Goal: Ask a question: Seek information or help from site administrators or community

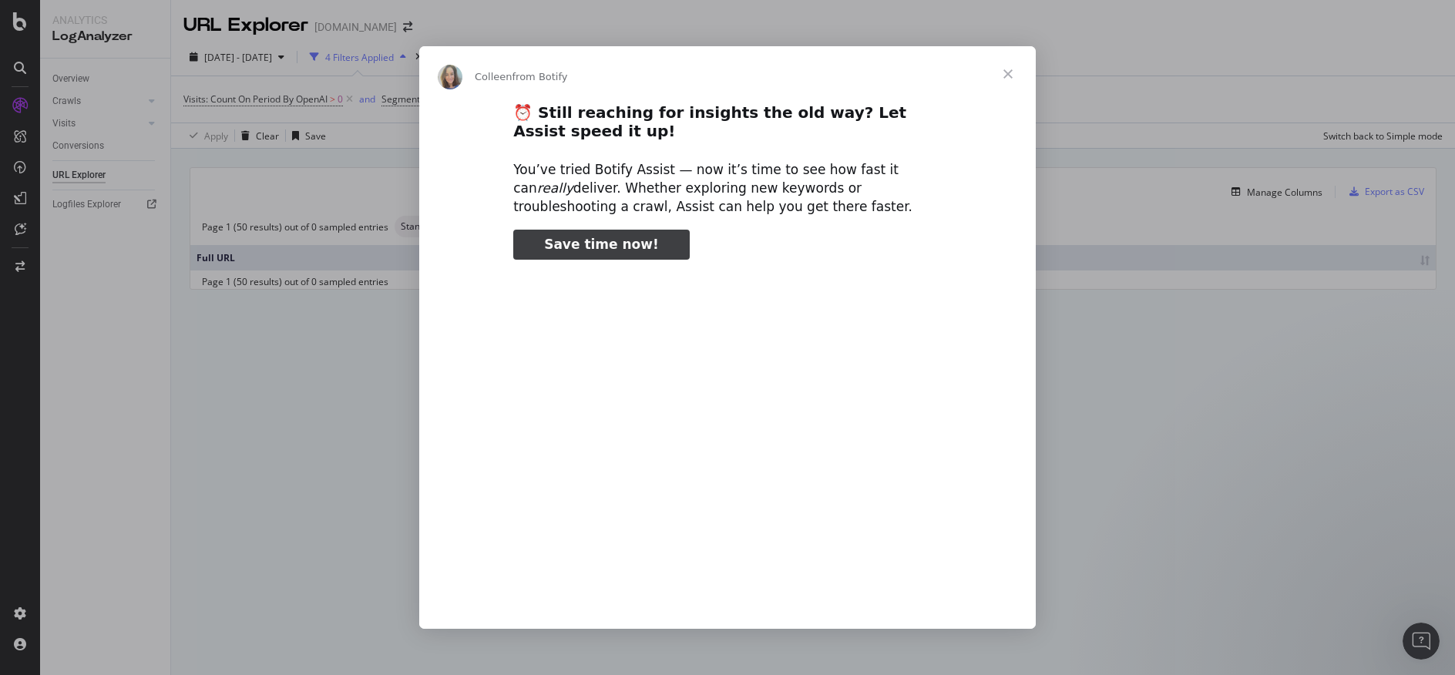
type input "236120"
click at [1012, 66] on span "Close" at bounding box center [1009, 74] width 56 height 56
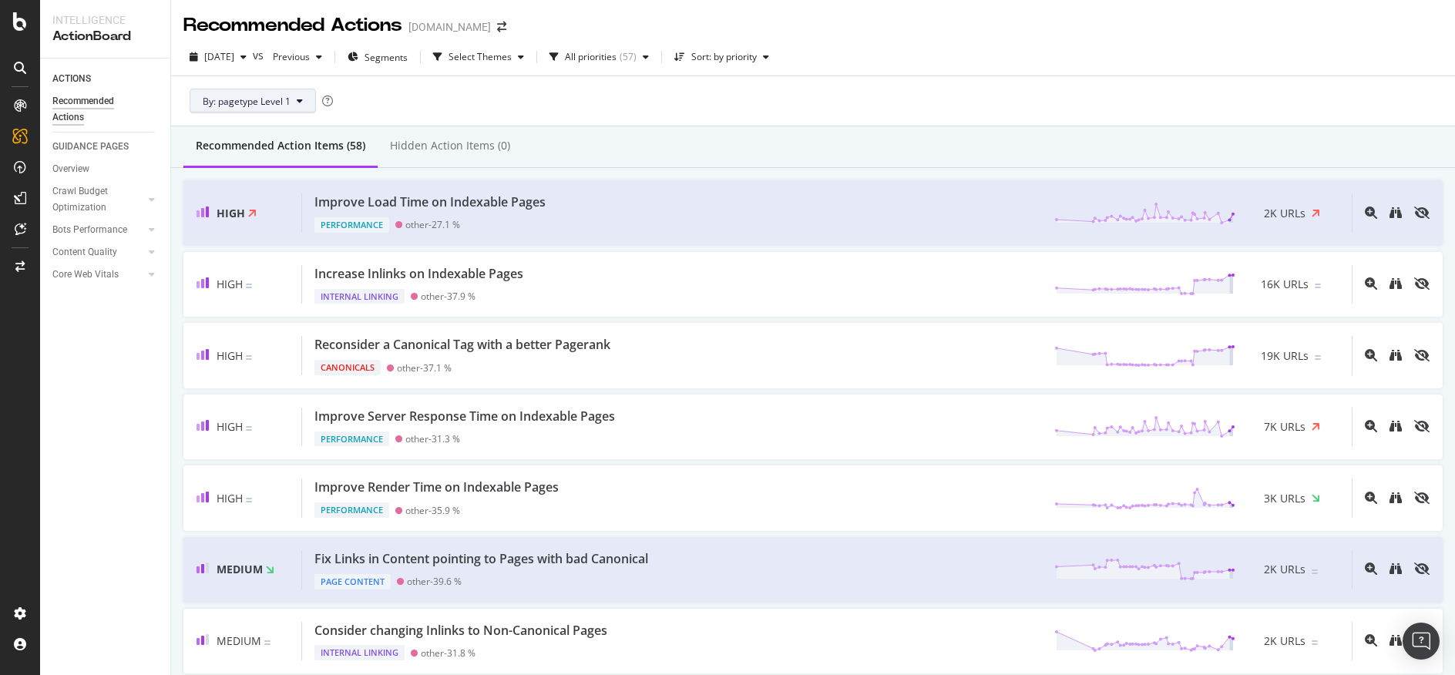
click at [285, 96] on span "By: pagetype Level 1" at bounding box center [247, 101] width 88 height 13
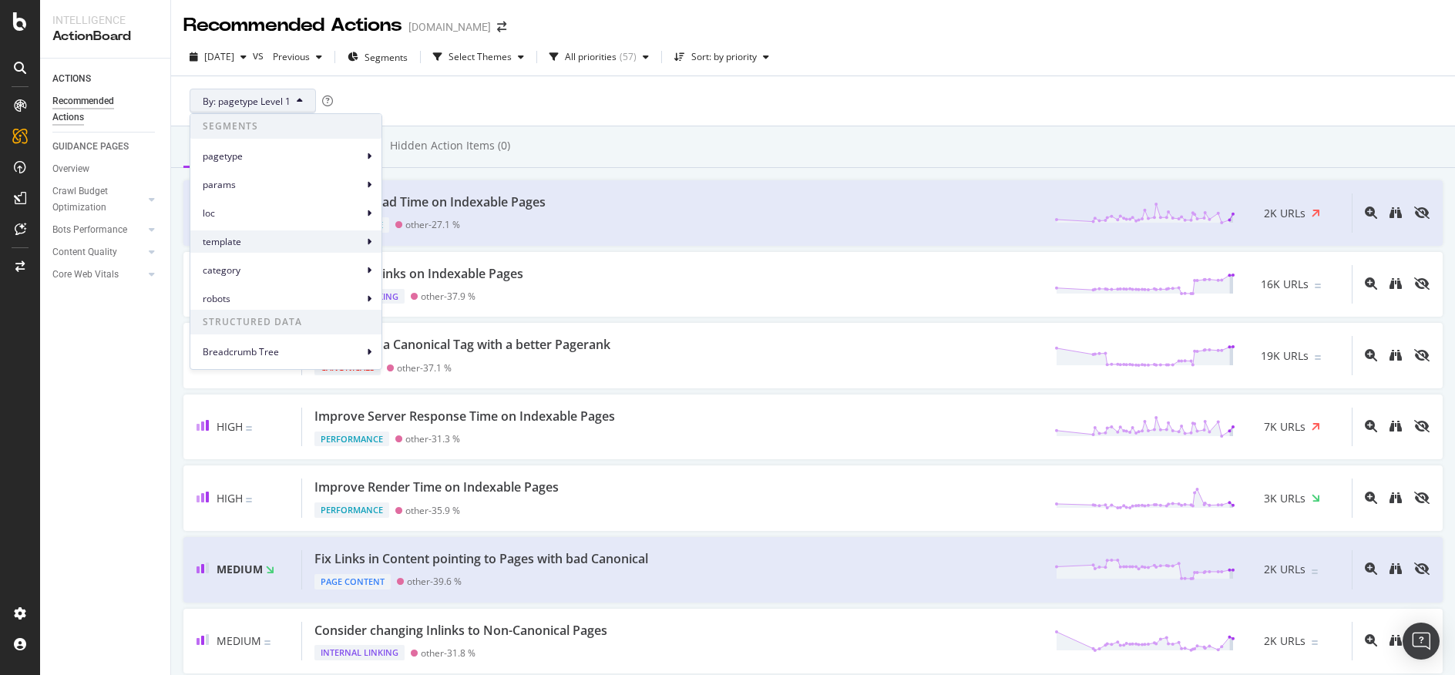
click at [288, 247] on span "template" at bounding box center [283, 242] width 160 height 14
click at [415, 247] on span "template Level 1" at bounding box center [436, 249] width 71 height 14
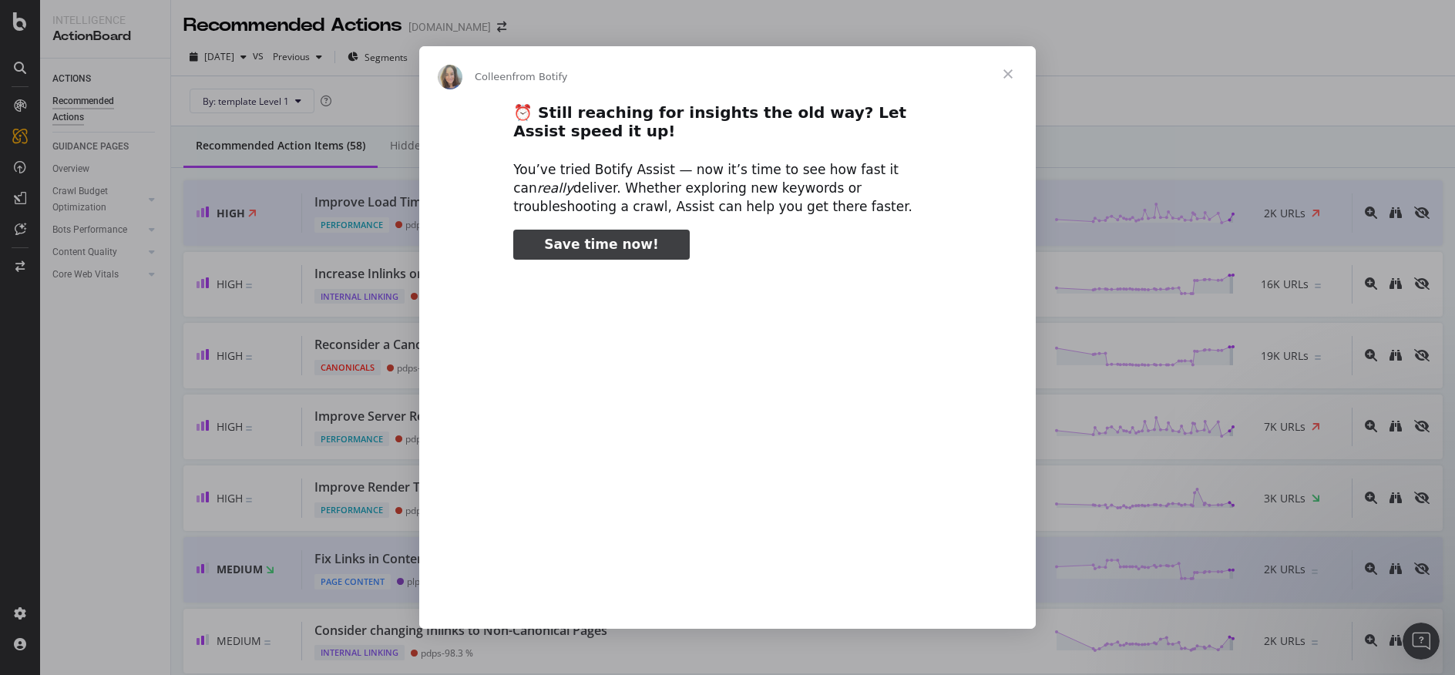
type input "3296666"
click at [1008, 67] on span "Close" at bounding box center [1009, 74] width 56 height 56
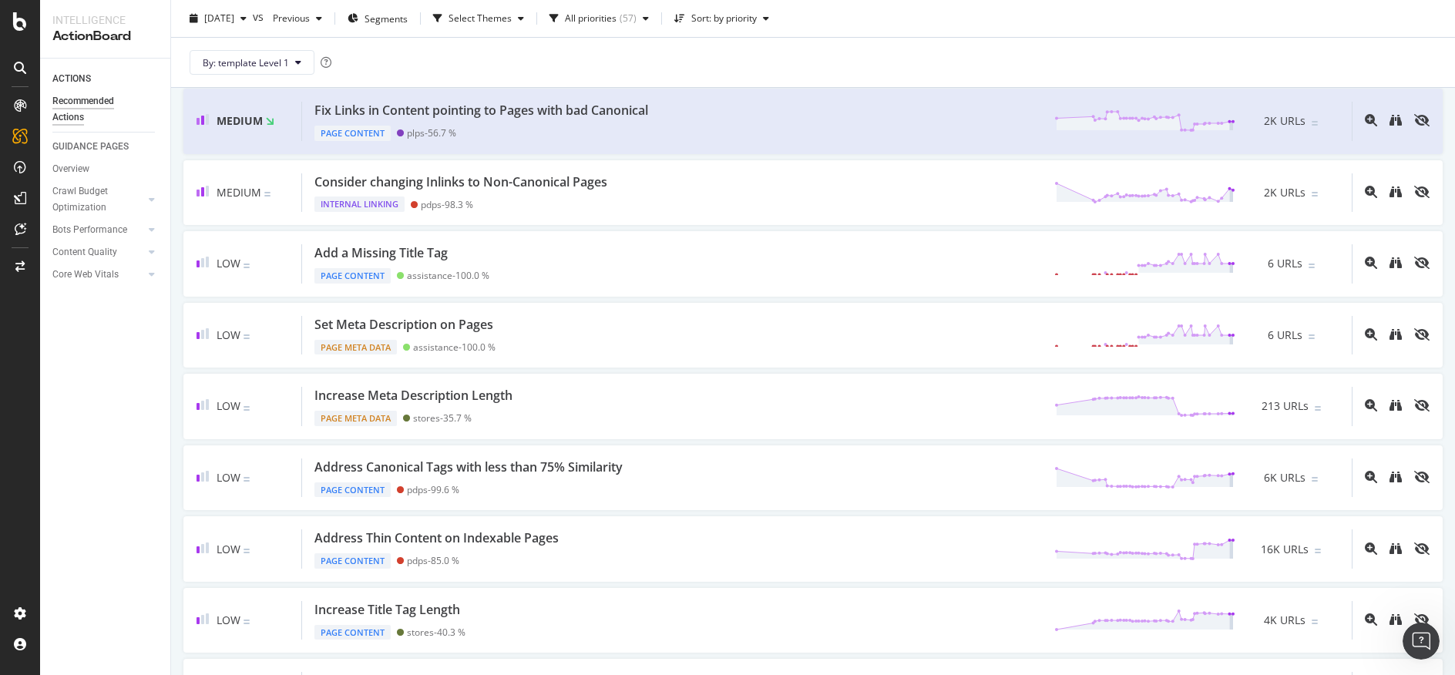
scroll to position [433, 0]
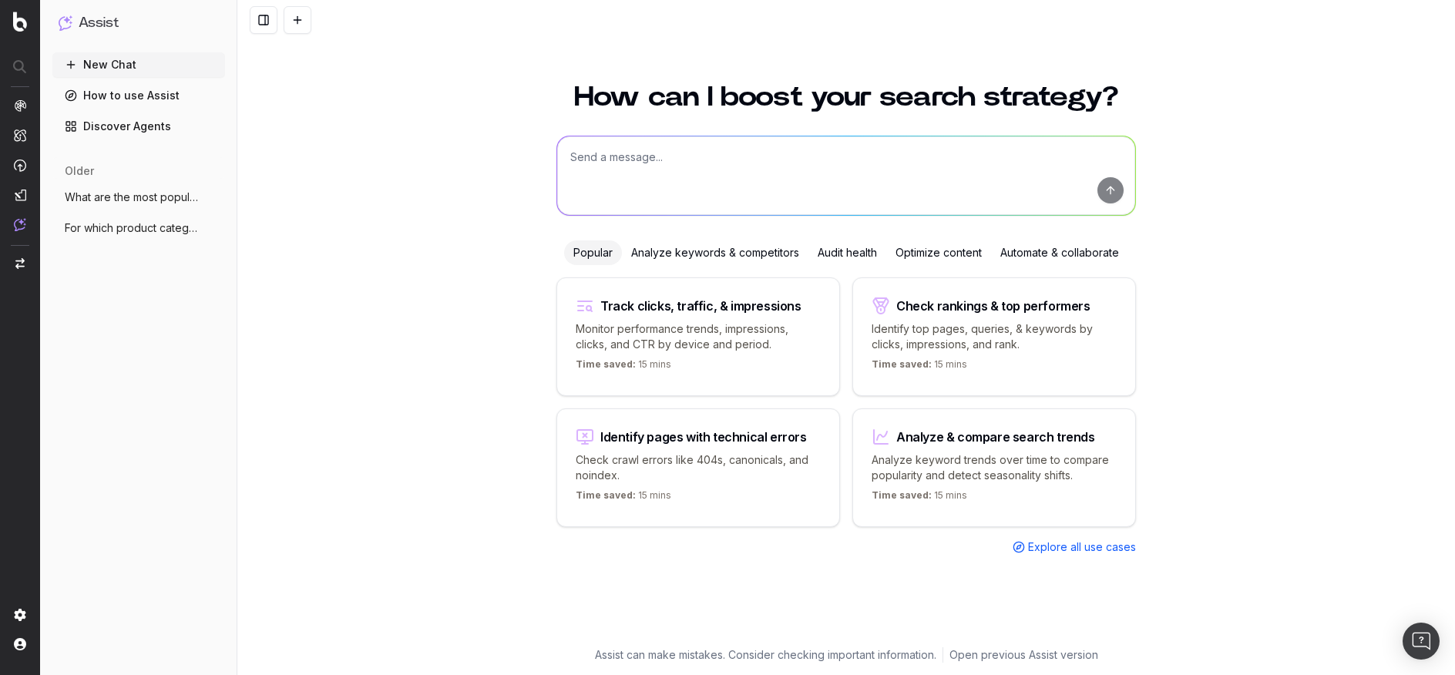
click at [956, 151] on textarea at bounding box center [846, 175] width 578 height 79
click at [781, 250] on div "Analyze keywords & competitors" at bounding box center [715, 253] width 187 height 25
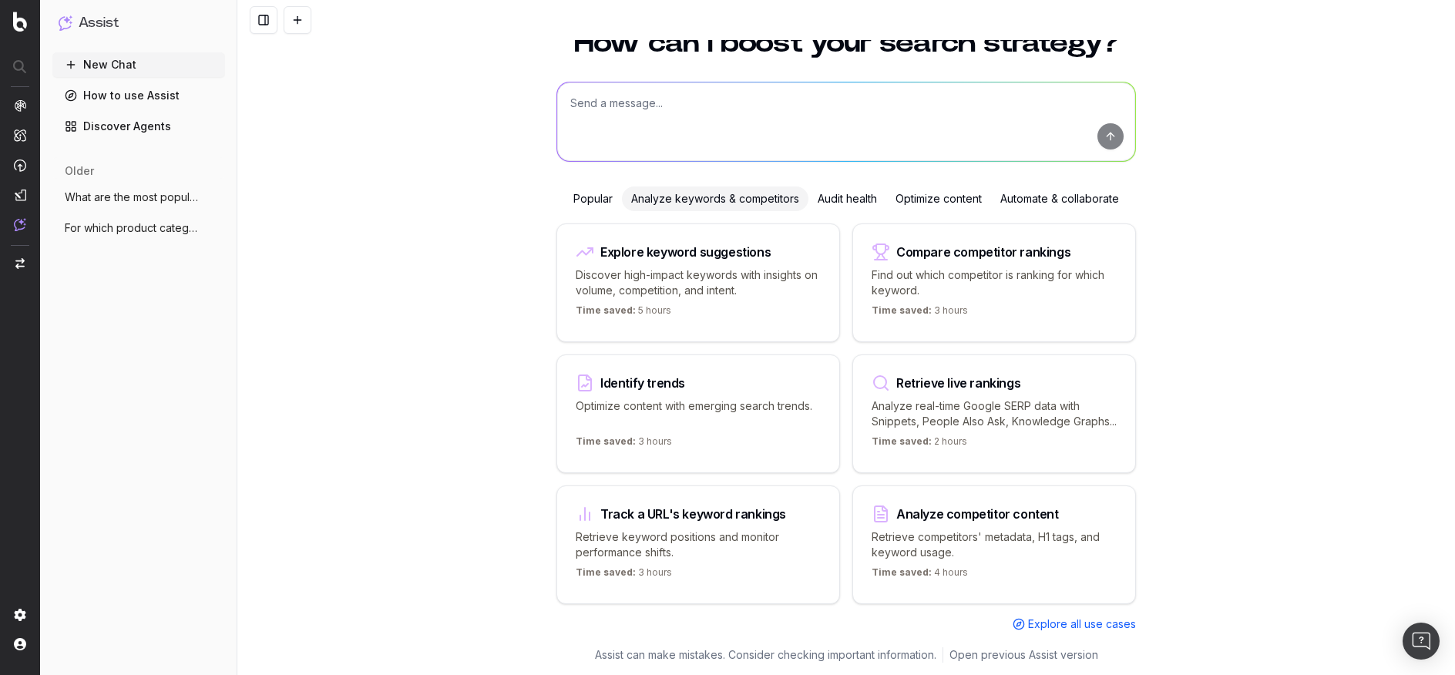
click at [762, 116] on textarea at bounding box center [846, 121] width 578 height 79
type textarea "what are the top jewelry trends relevant to David Yurman"
click at [1113, 127] on button "submit" at bounding box center [1111, 136] width 26 height 26
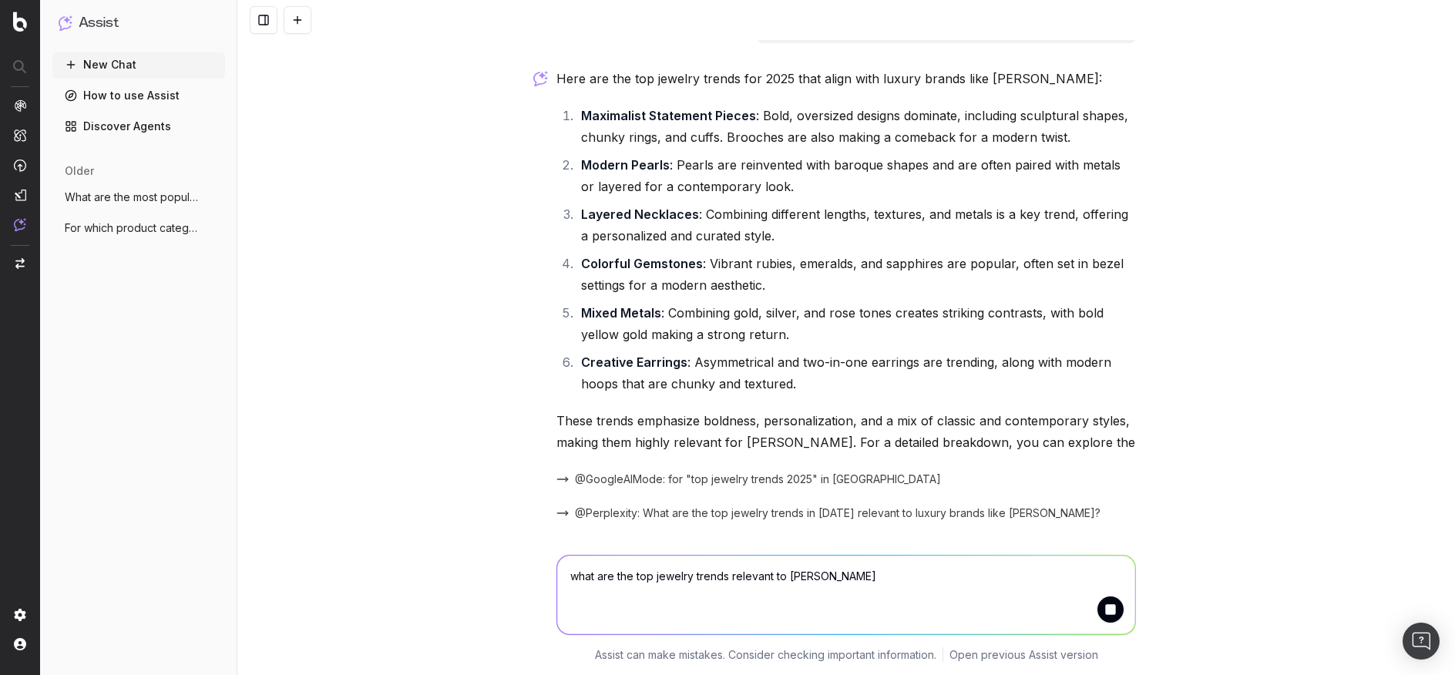
scroll to position [52, 0]
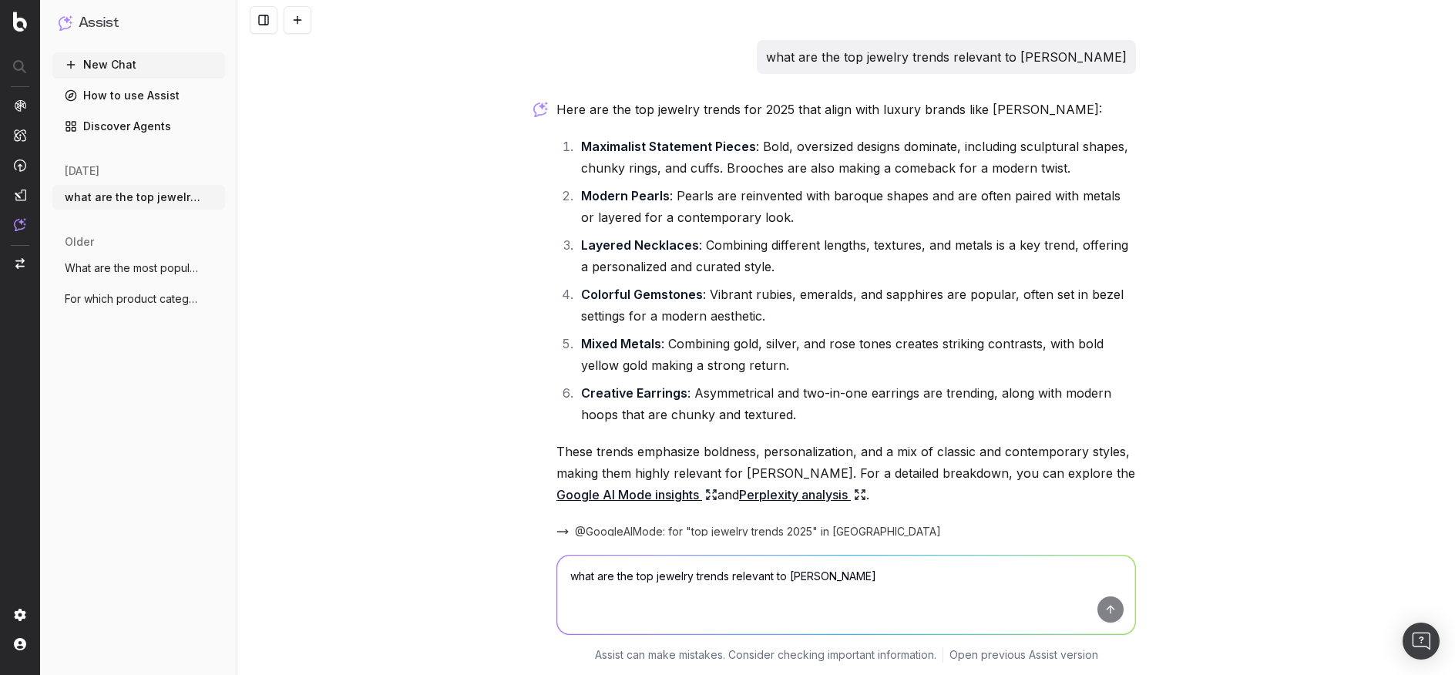
scroll to position [105, 0]
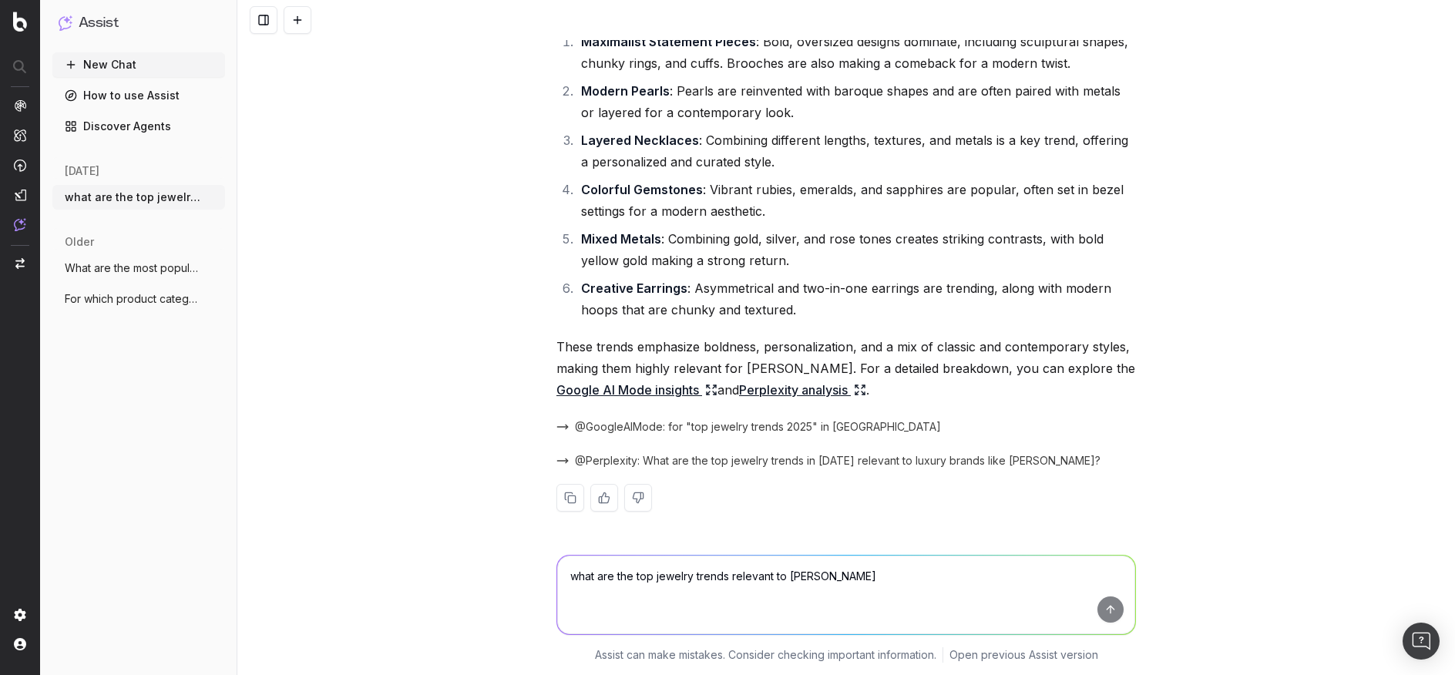
click at [597, 587] on textarea "what are the top jewelry trends relevant to David Yurman" at bounding box center [846, 595] width 578 height 79
click at [125, 63] on button "New Chat" at bounding box center [138, 64] width 173 height 25
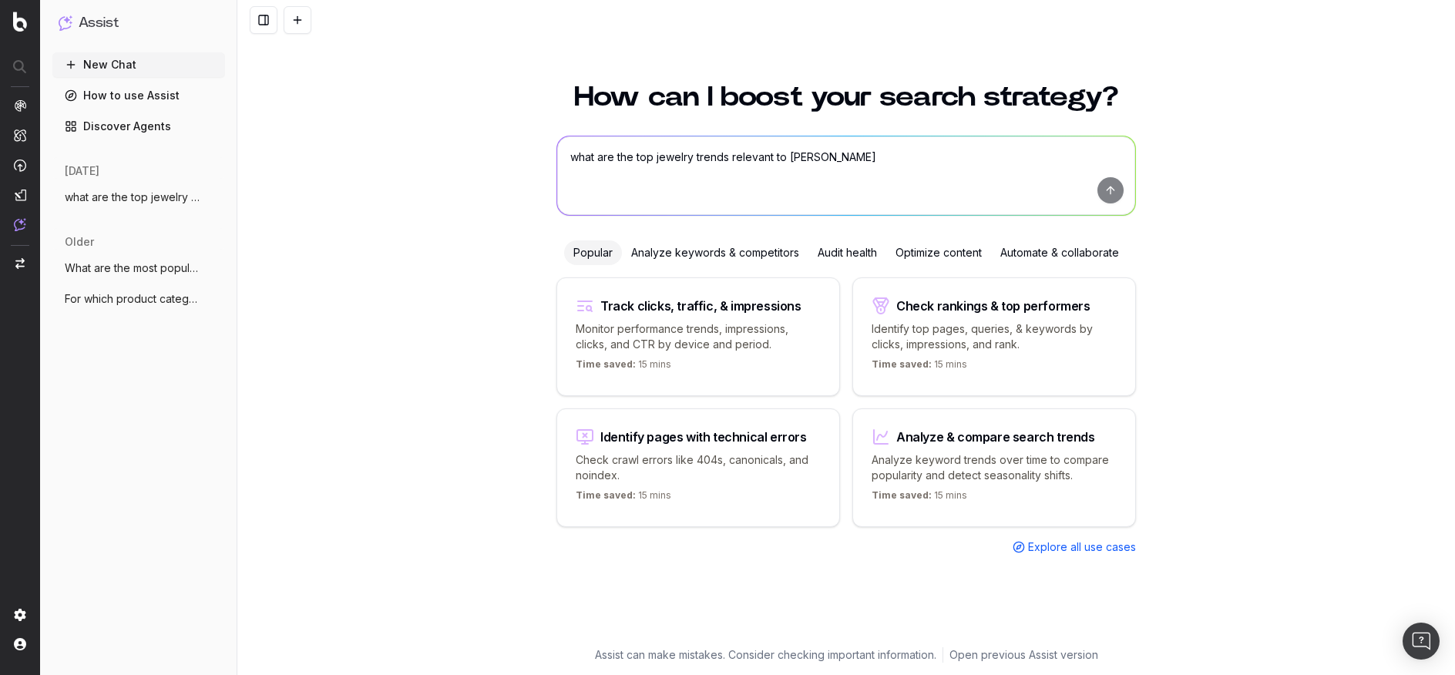
click at [718, 161] on textarea "what are the top jewelry trends relevant to David Yurman" at bounding box center [846, 175] width 578 height 79
click at [681, 248] on div "Analyze keywords & competitors" at bounding box center [715, 253] width 187 height 25
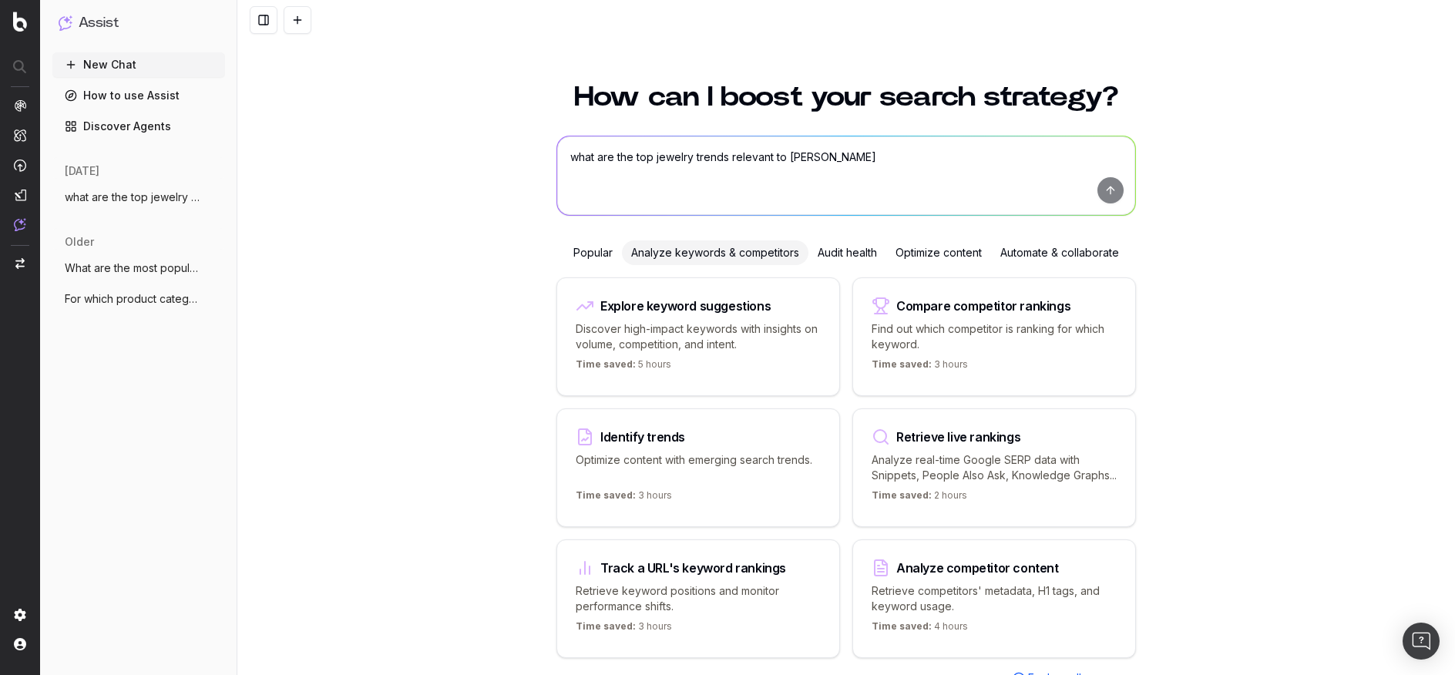
scroll to position [69, 0]
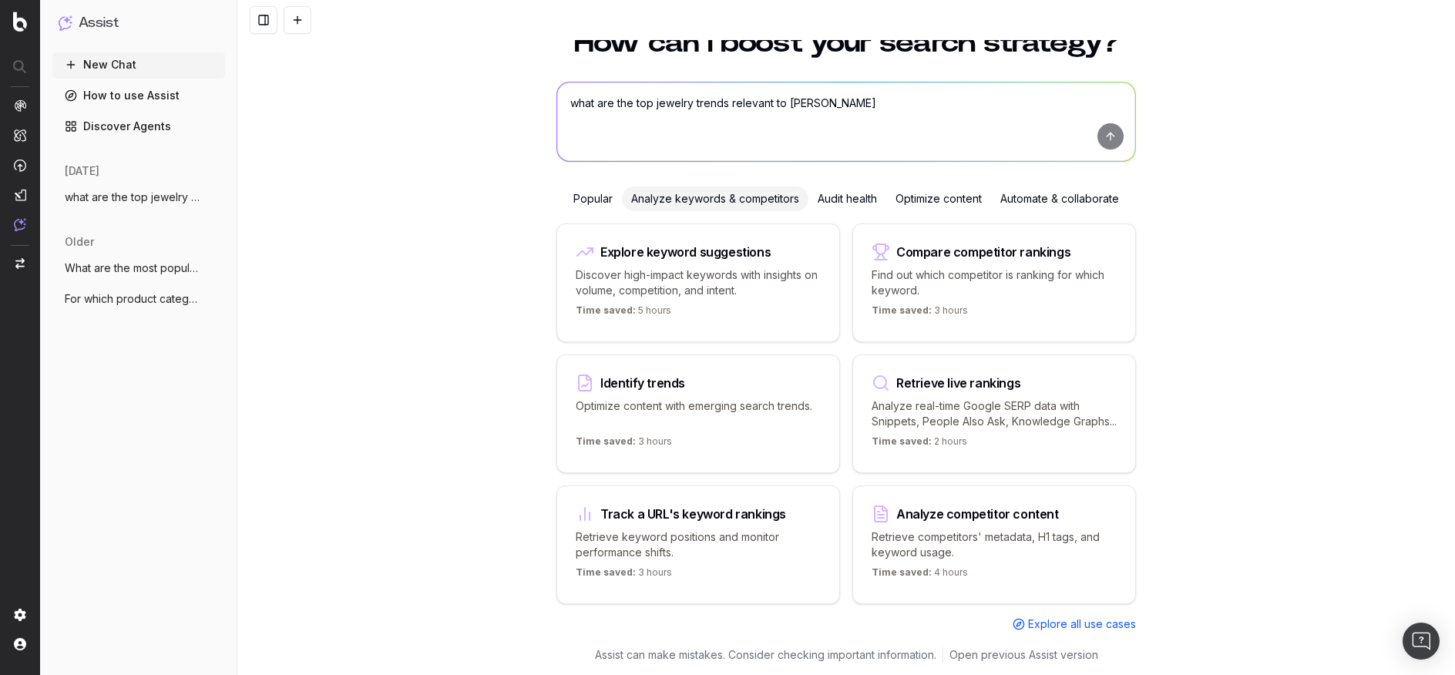
click at [839, 187] on div "Audit health" at bounding box center [848, 199] width 78 height 25
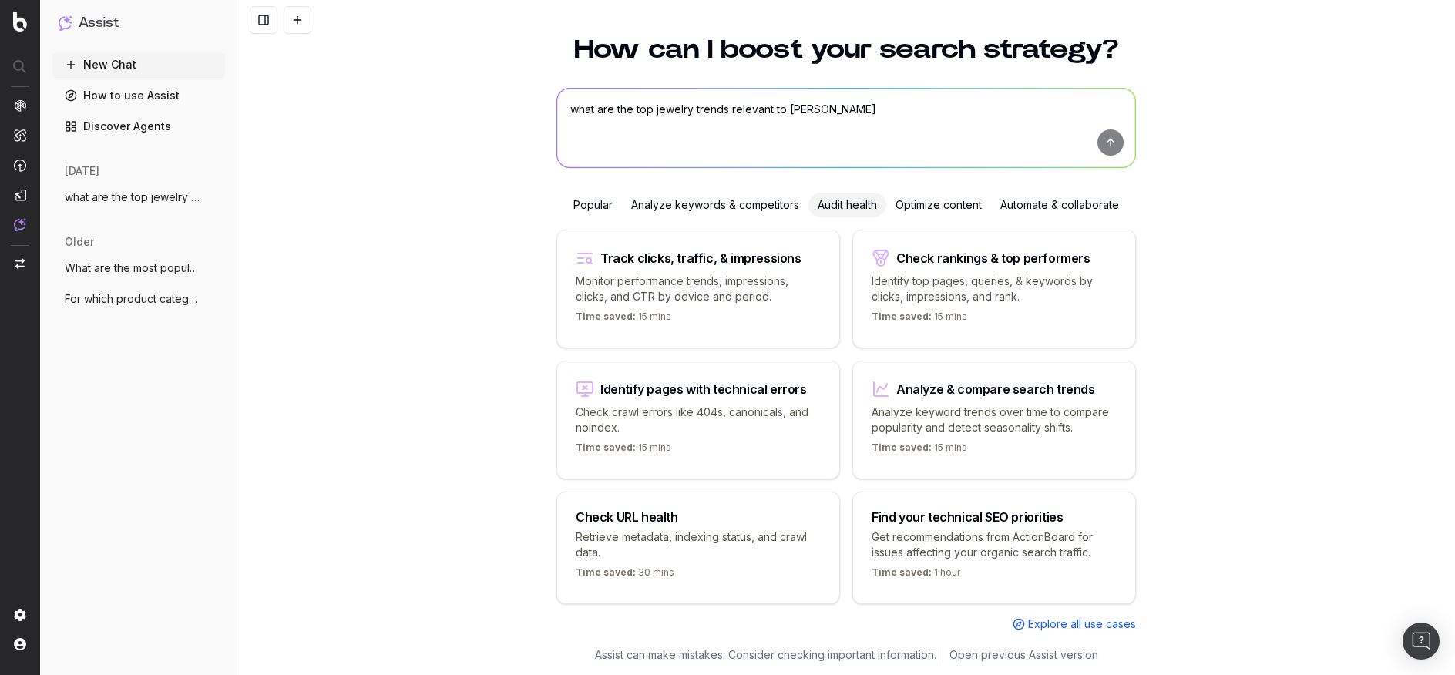
scroll to position [54, 0]
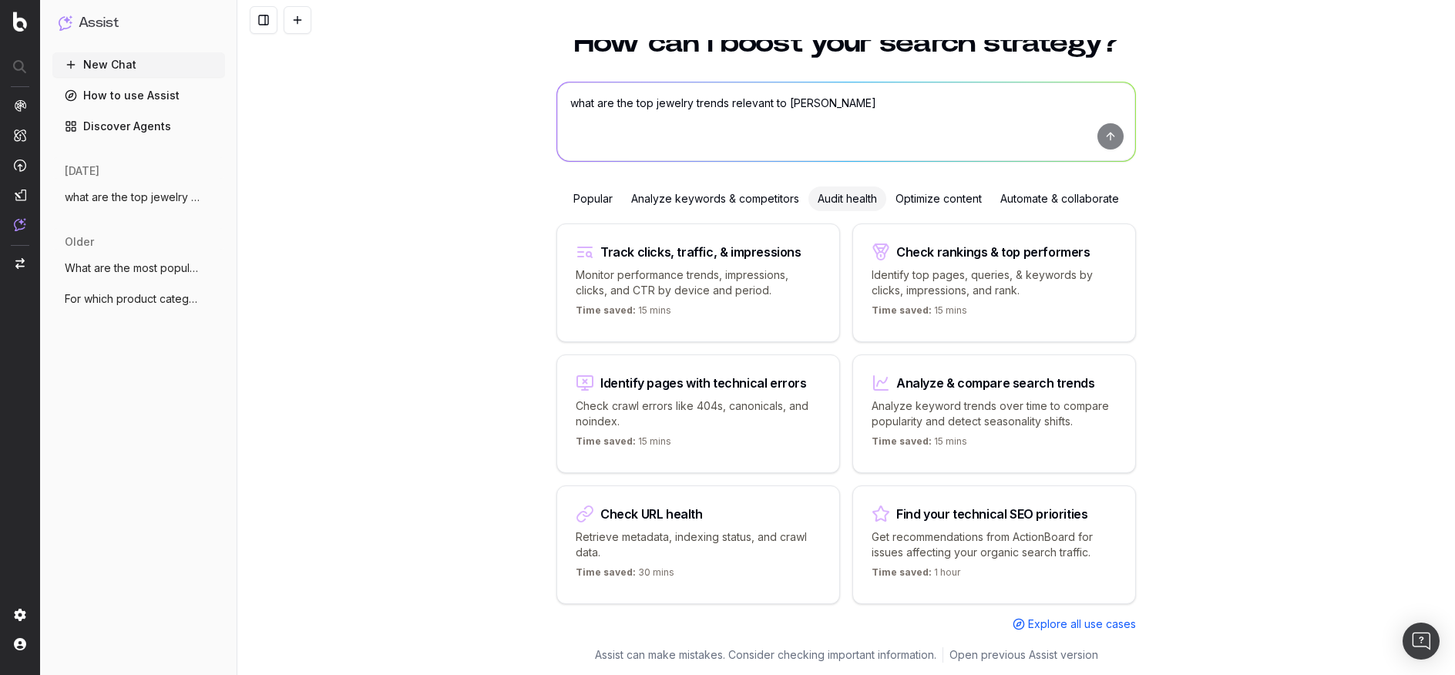
click at [935, 197] on div "Optimize content" at bounding box center [938, 199] width 105 height 25
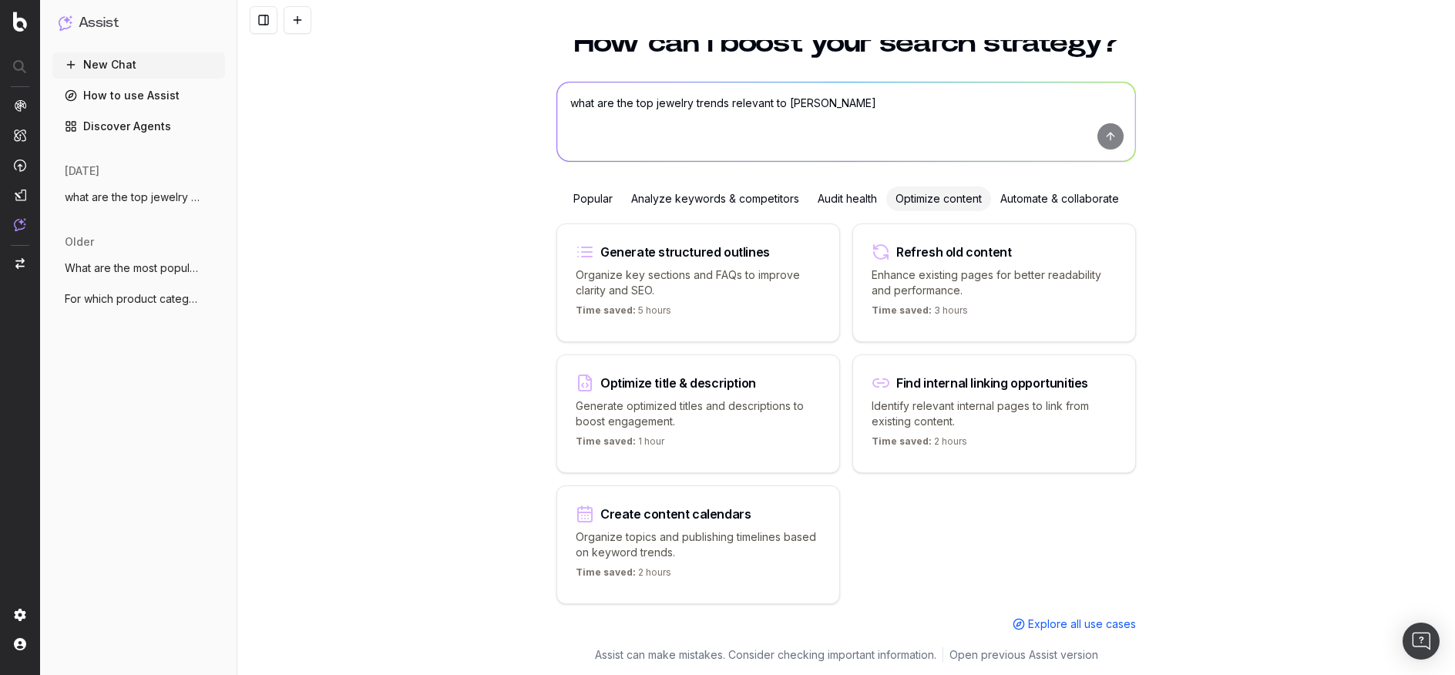
click at [631, 197] on div "Analyze keywords & competitors" at bounding box center [715, 199] width 187 height 25
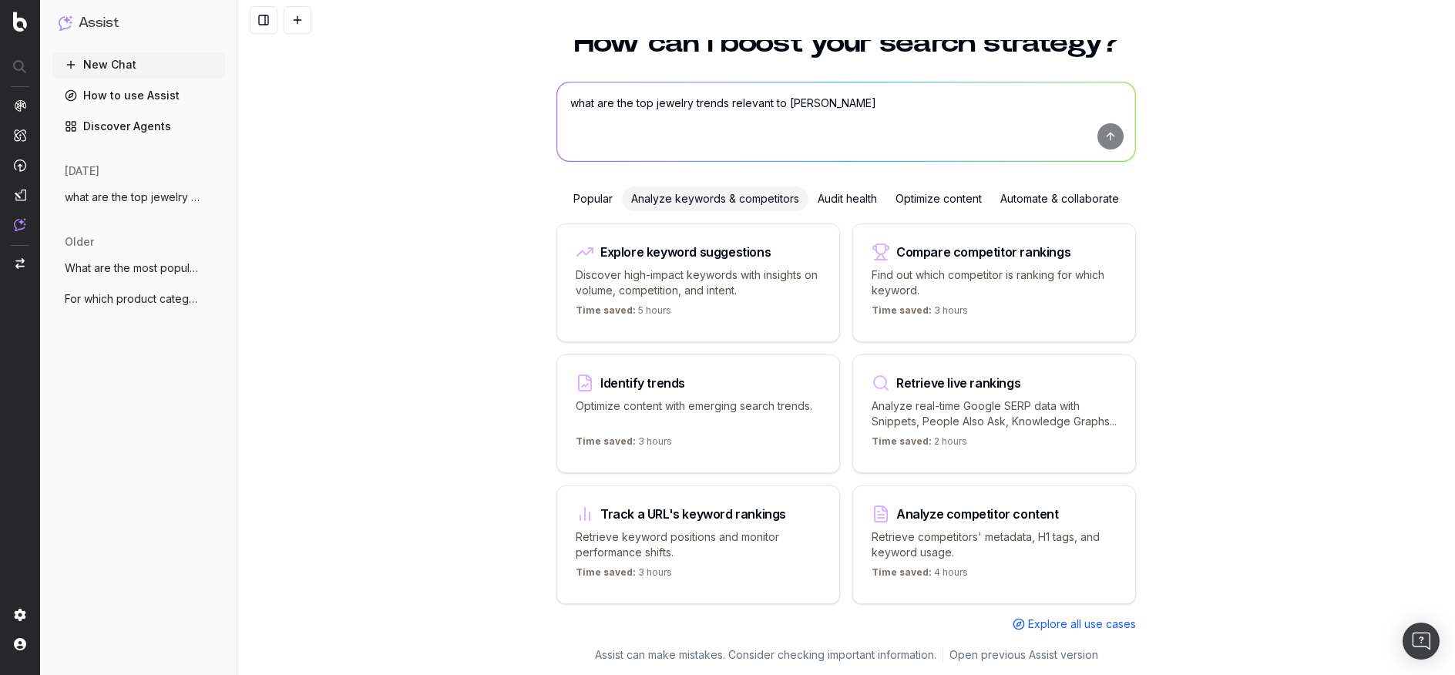
click at [678, 103] on textarea "what are the top jewelry trends relevant to David Yurman" at bounding box center [846, 121] width 578 height 79
click at [886, 86] on textarea "what are the top jewelry trends relevant to David Yurman" at bounding box center [846, 121] width 578 height 79
click at [682, 84] on textarea "what are david yurmans best performing product categories by metal?" at bounding box center [846, 121] width 578 height 79
type textarea "what are david yurman's best performing product categories by metal?"
click at [1106, 130] on button "submit" at bounding box center [1111, 136] width 26 height 26
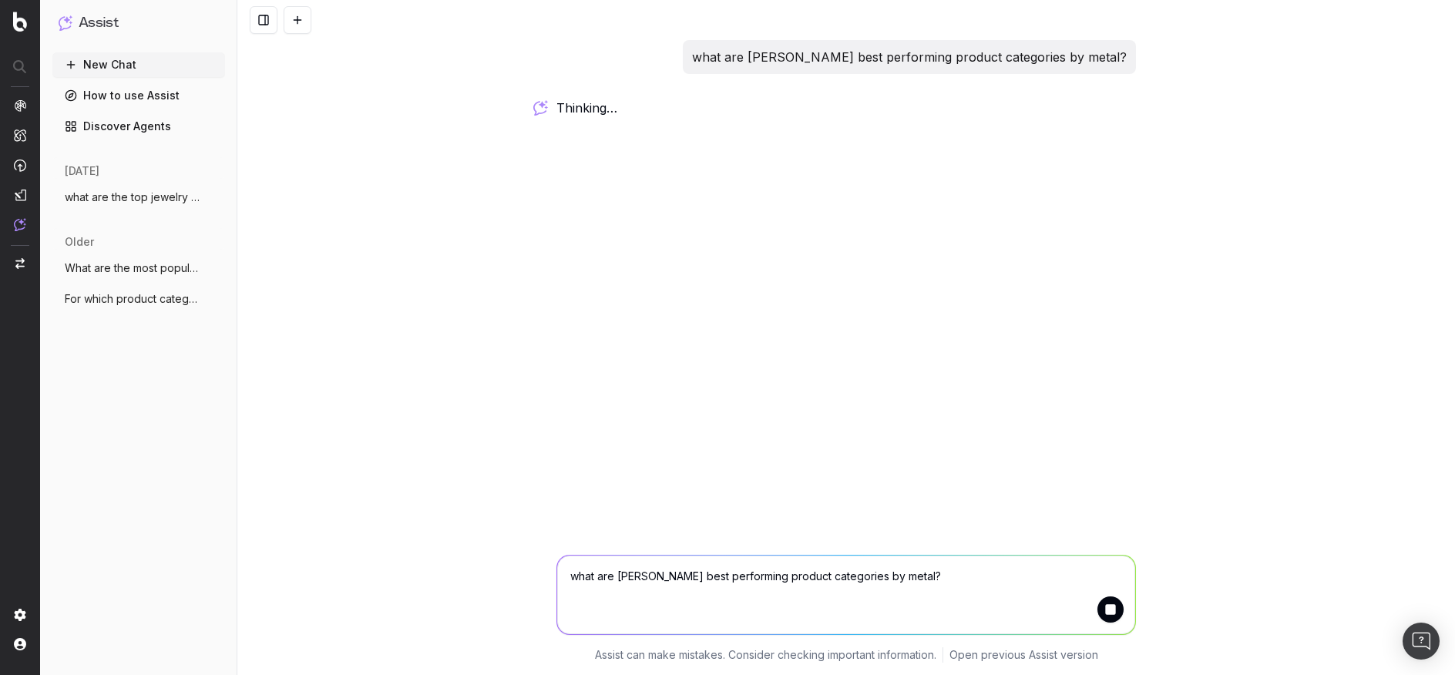
scroll to position [0, 0]
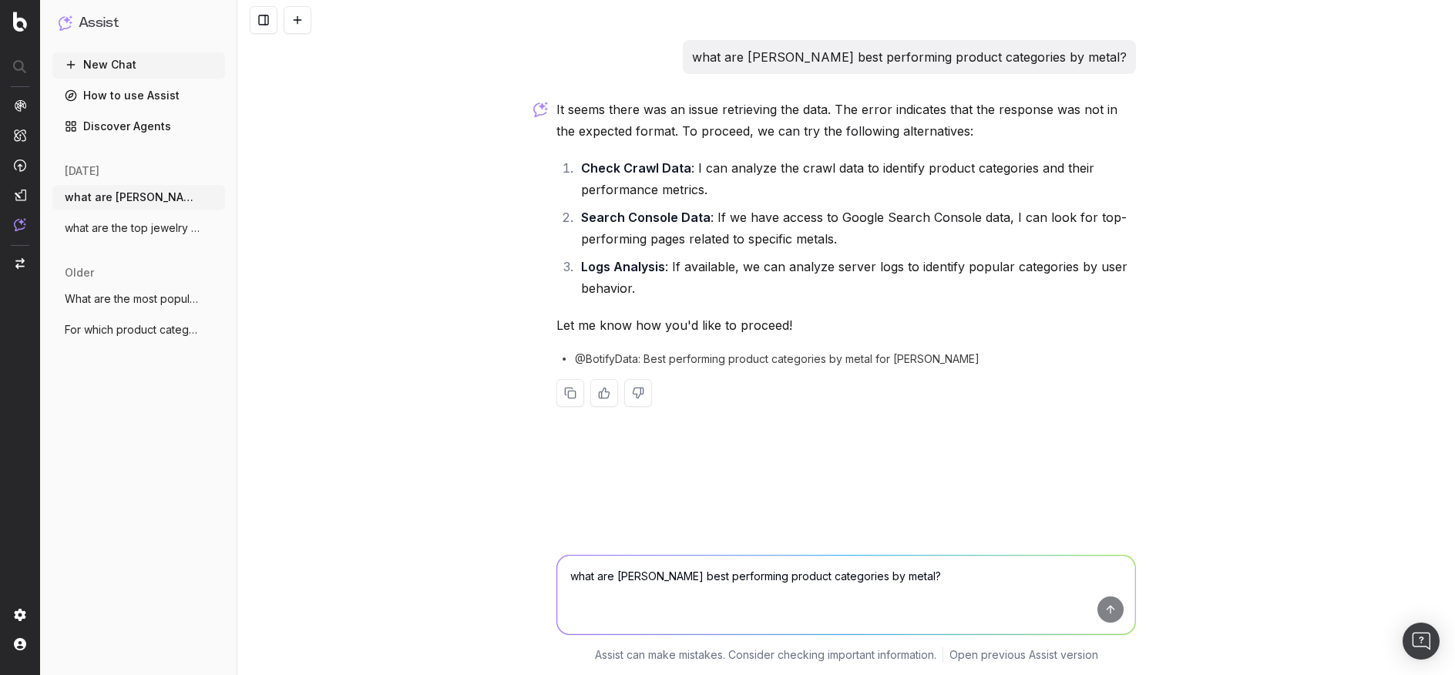
click at [805, 589] on textarea "what are david yurman's best performing product categories by metal?" at bounding box center [846, 595] width 578 height 79
type textarea "please use the Search Console Data"
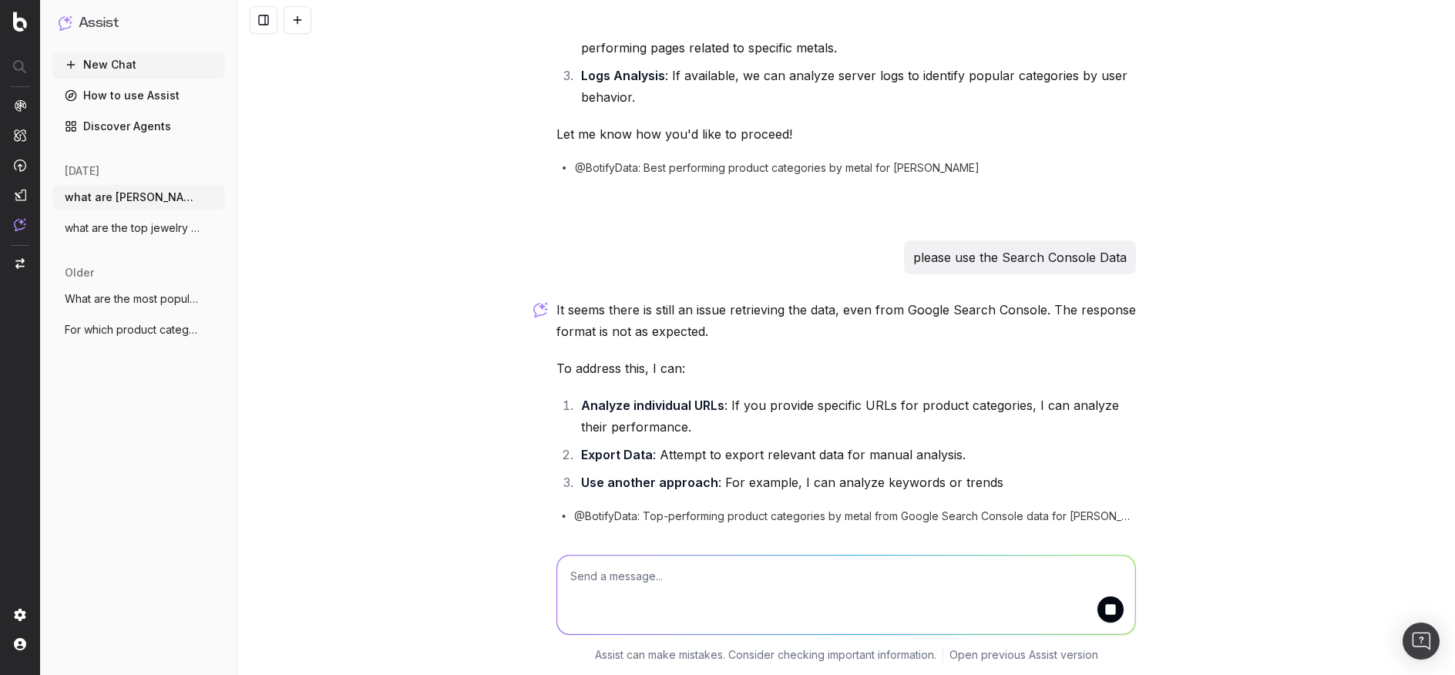
scroll to position [302, 0]
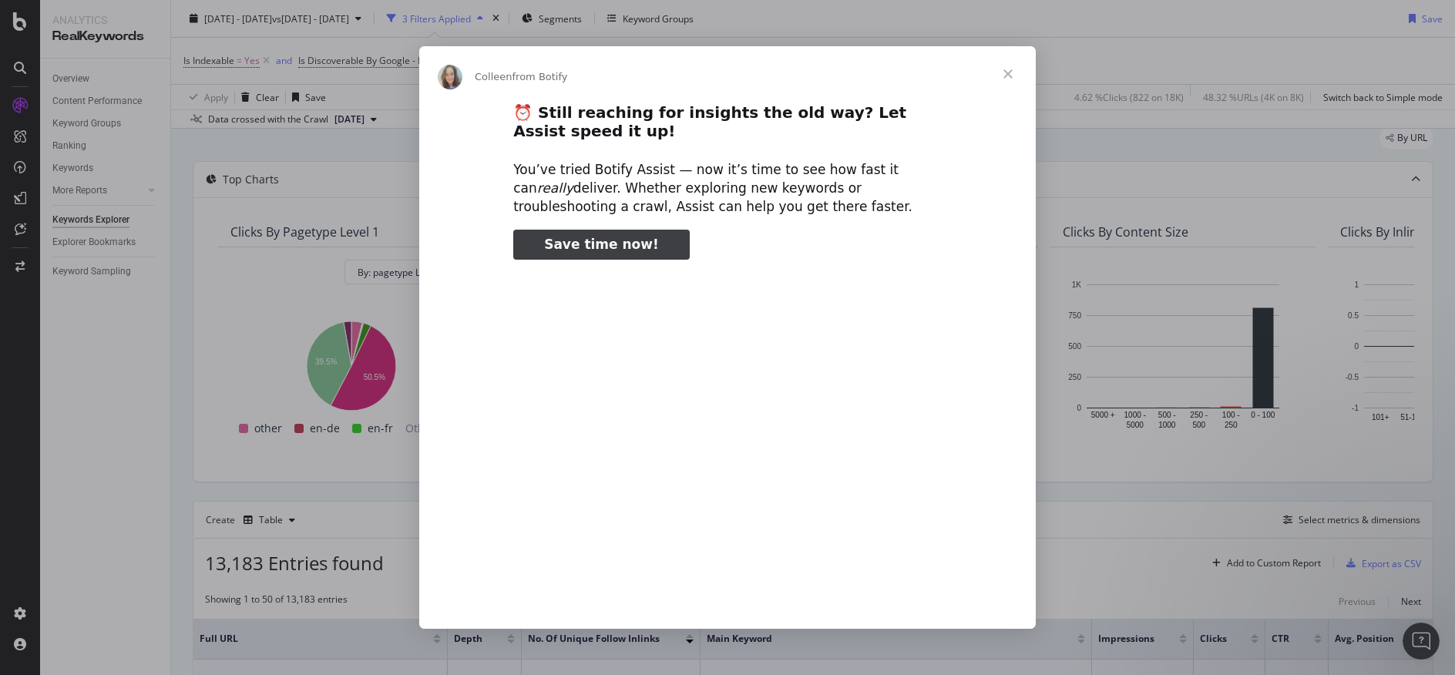
type input "136332"
click at [1001, 76] on span "Close" at bounding box center [1009, 74] width 56 height 56
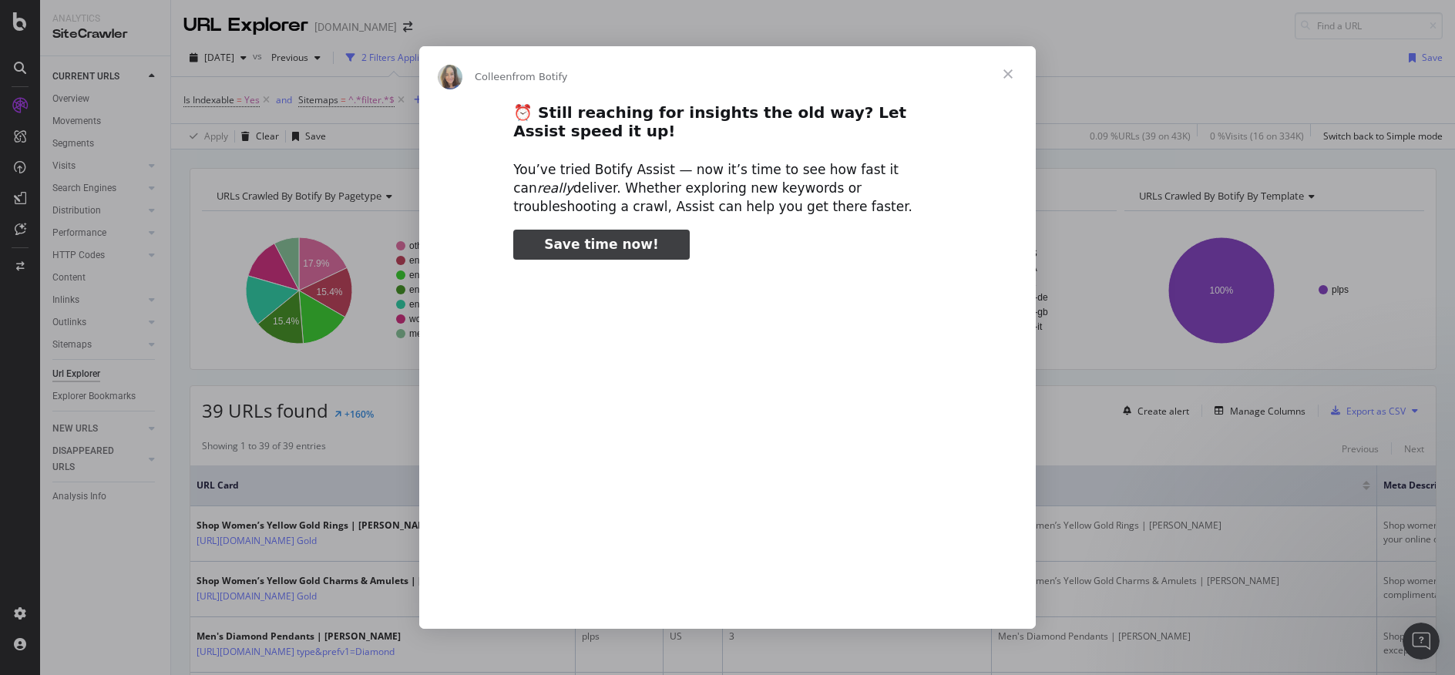
type input "127071"
click at [1001, 68] on span "Close" at bounding box center [1009, 74] width 56 height 56
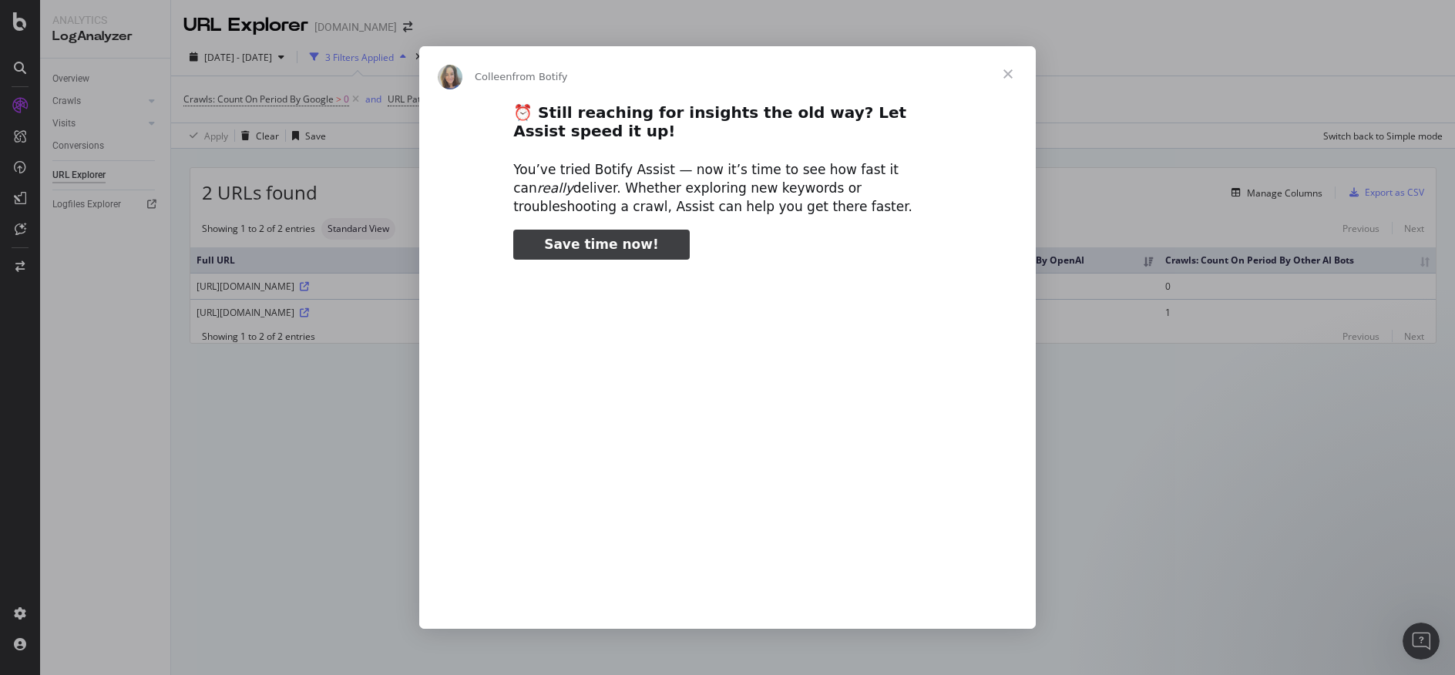
type input "158263"
click at [1009, 77] on span "Close" at bounding box center [1009, 74] width 56 height 56
